Goal: Check status

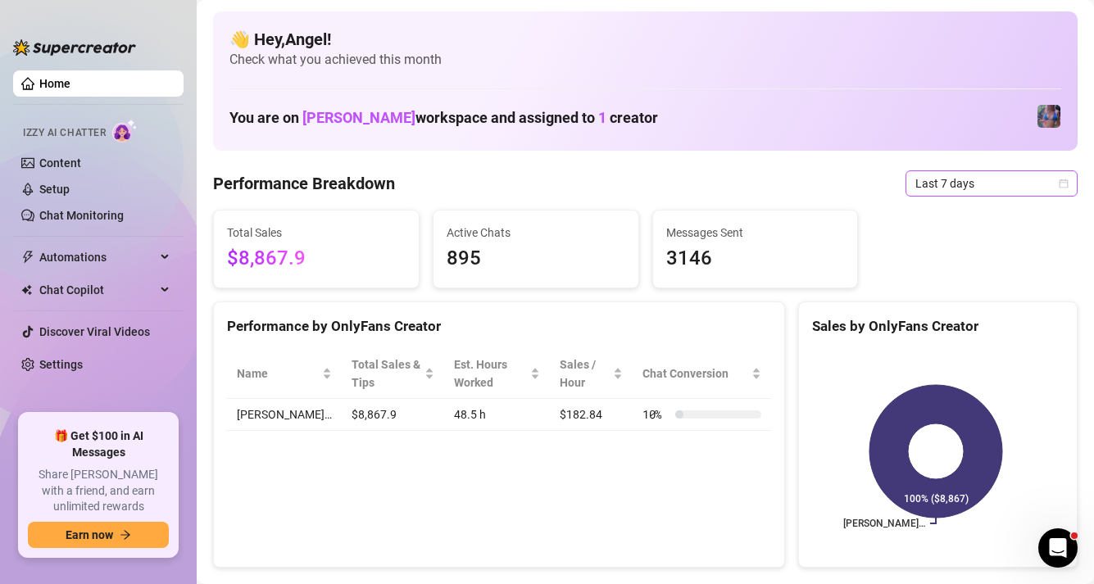
click at [916, 179] on span "Last 7 days" at bounding box center [991, 183] width 152 height 25
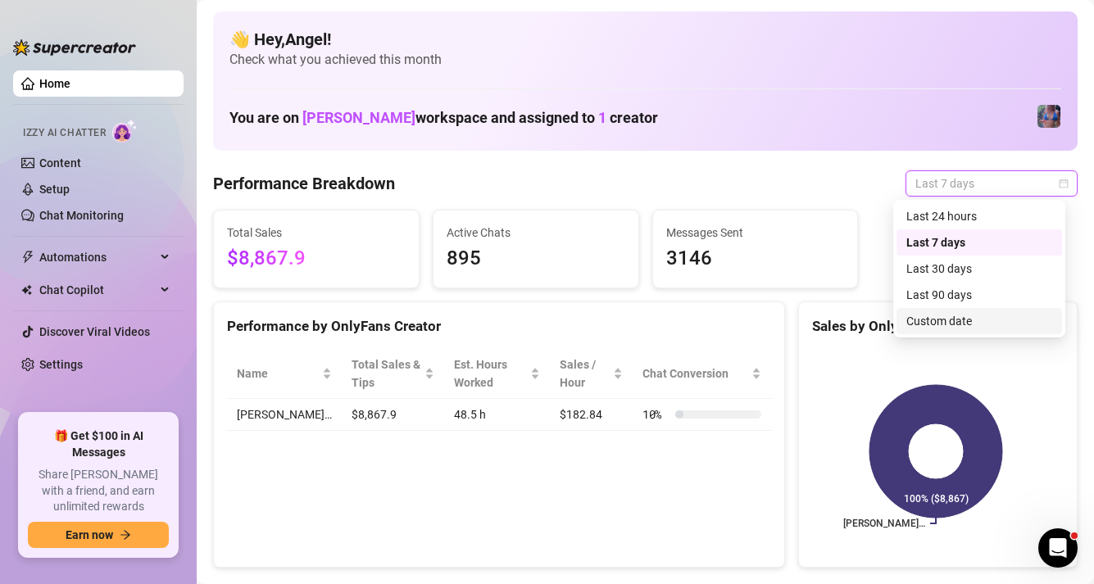
click at [936, 318] on div "Custom date" at bounding box center [979, 321] width 146 height 18
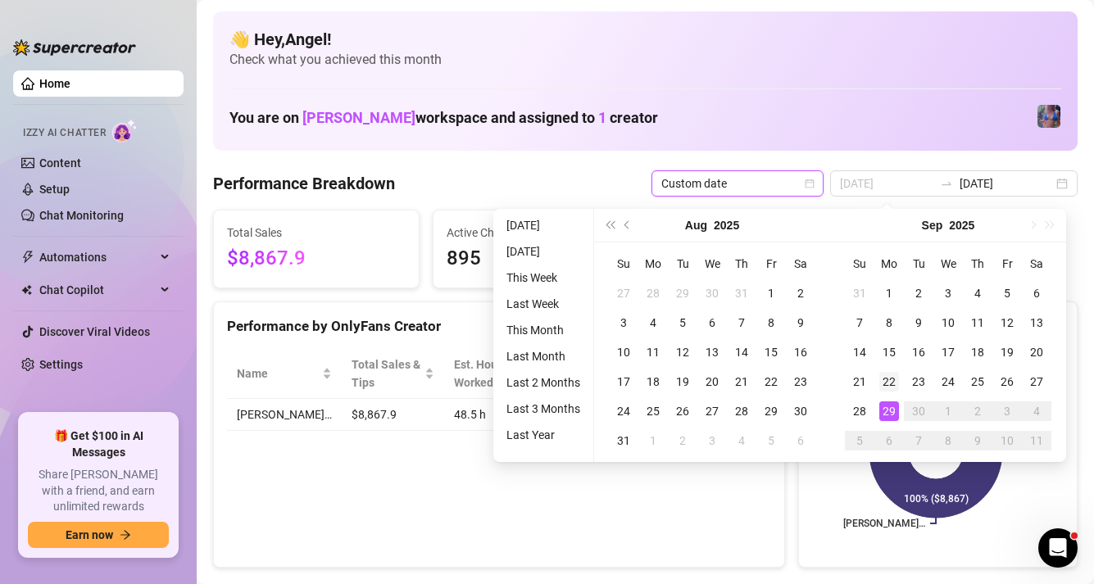
type input "[DATE]"
click at [887, 384] on div "22" at bounding box center [889, 382] width 20 height 20
type input "[DATE]"
click at [868, 407] on div "28" at bounding box center [860, 412] width 20 height 20
type input "[DATE]"
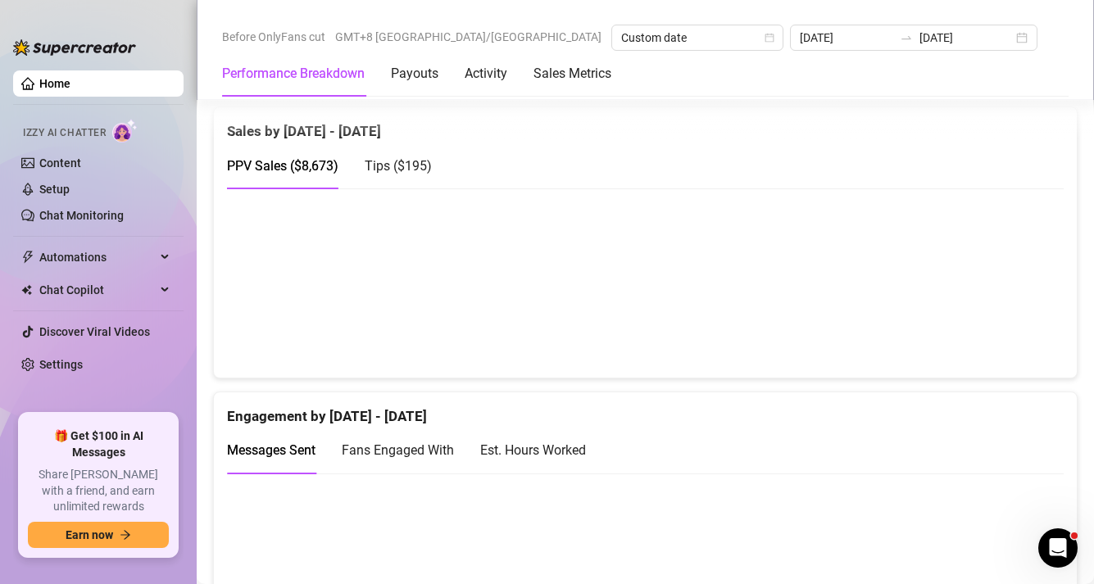
scroll to position [808, 0]
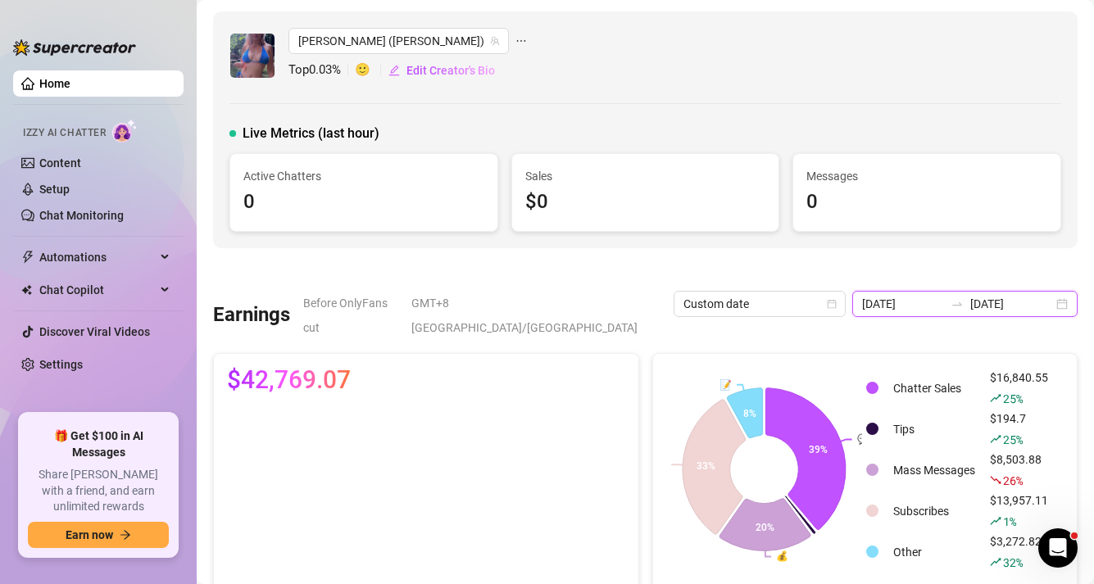
click at [889, 308] on input "[DATE]" at bounding box center [903, 304] width 83 height 18
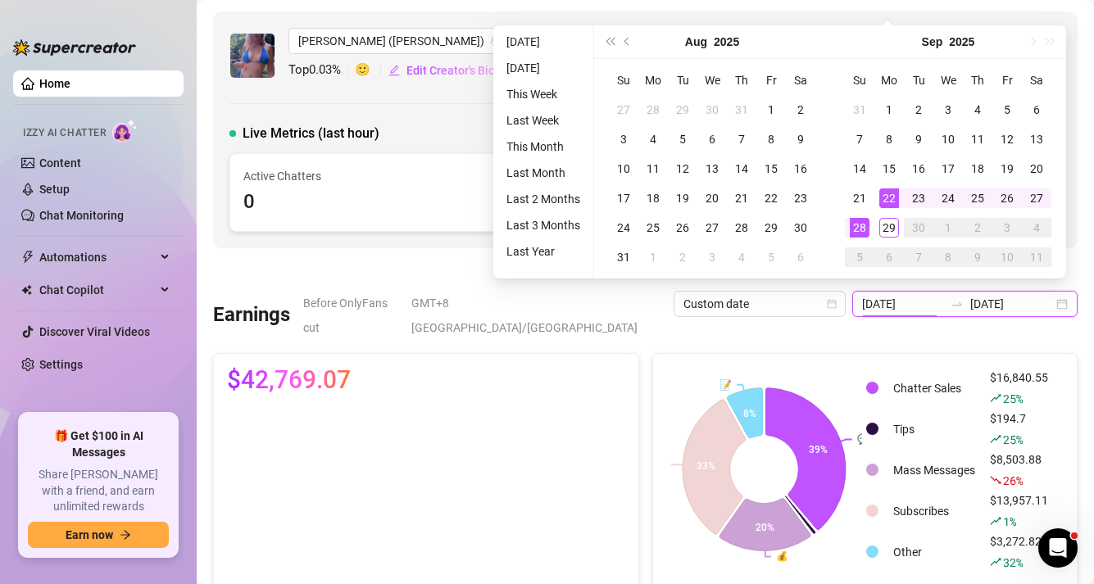
type input "[DATE]"
click at [889, 193] on div "22" at bounding box center [889, 199] width 20 height 20
click at [860, 220] on div "28" at bounding box center [860, 228] width 20 height 20
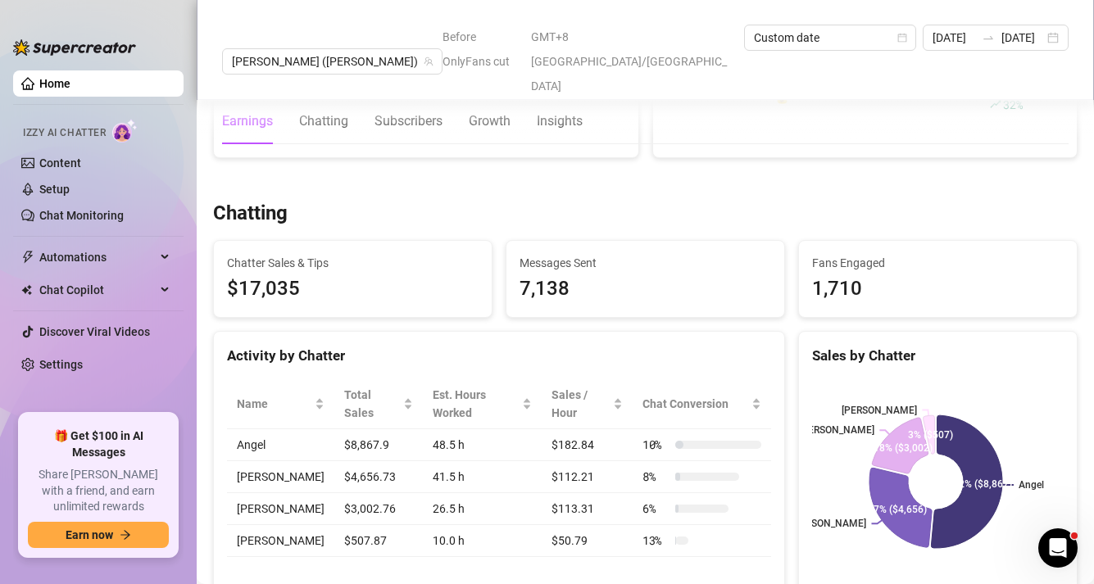
scroll to position [460, 0]
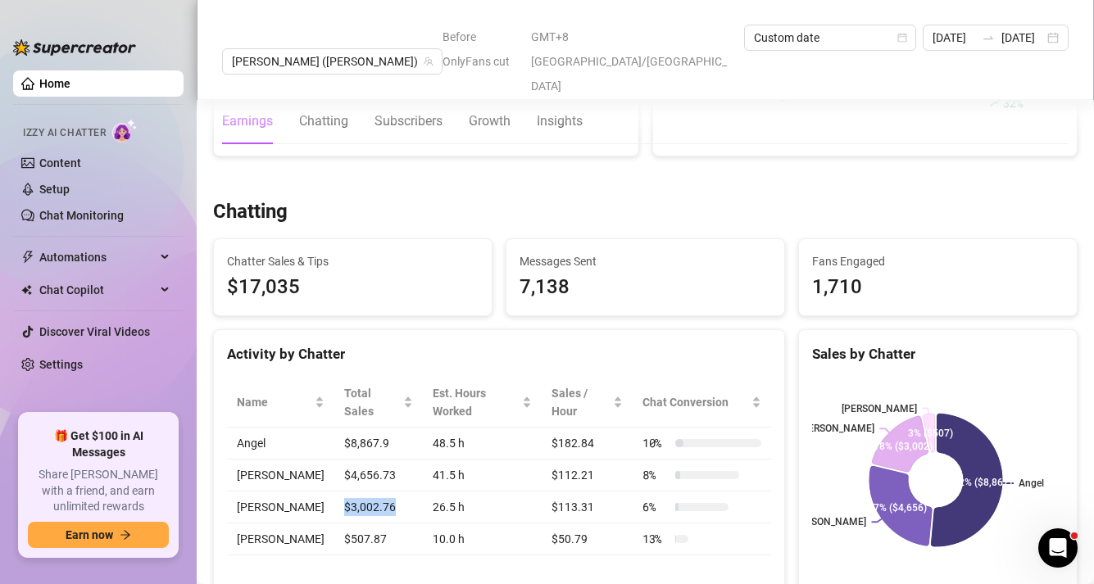
drag, startPoint x: 382, startPoint y: 492, endPoint x: 315, endPoint y: 491, distance: 67.2
click at [334, 492] on td "$3,002.76" at bounding box center [378, 508] width 89 height 32
